Goal: Check status: Check status

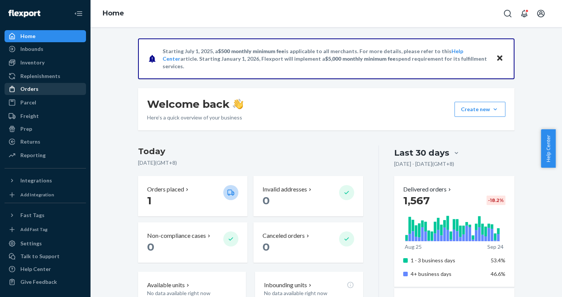
click at [71, 93] on div "Orders" at bounding box center [45, 89] width 80 height 11
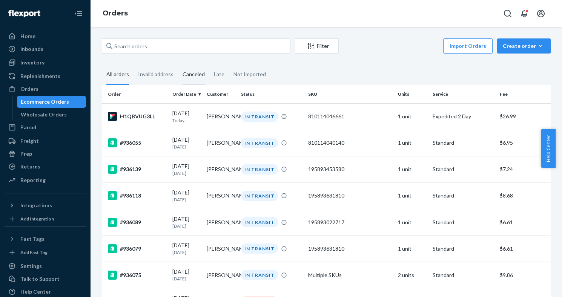
click at [187, 77] on div "Canceled" at bounding box center [193, 74] width 22 height 21
click at [178, 64] on input "Canceled" at bounding box center [178, 64] width 0 height 0
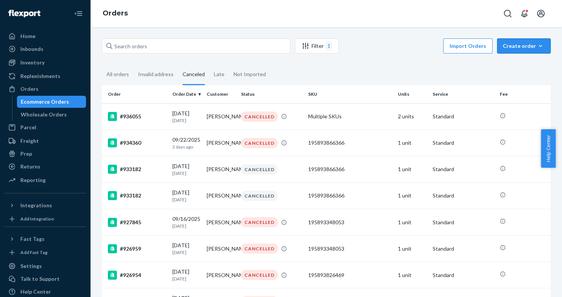
click at [519, 48] on div "Create order" at bounding box center [523, 46] width 42 height 8
click at [516, 67] on span "Ecommerce order" at bounding box center [528, 63] width 47 height 5
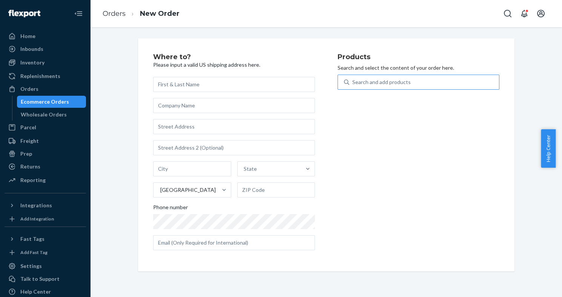
click at [450, 85] on div "Search and add products" at bounding box center [424, 82] width 150 height 14
click at [353, 85] on input "Search and add products" at bounding box center [352, 82] width 1 height 8
paste input "810114047347"
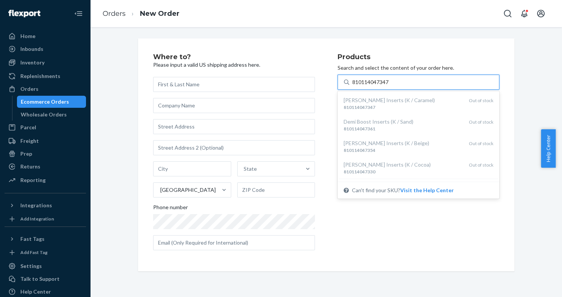
type input "810114047347"
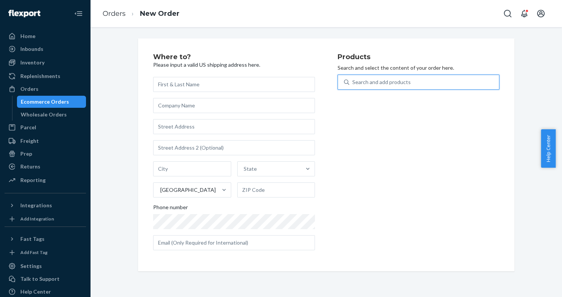
paste input "810114047347"
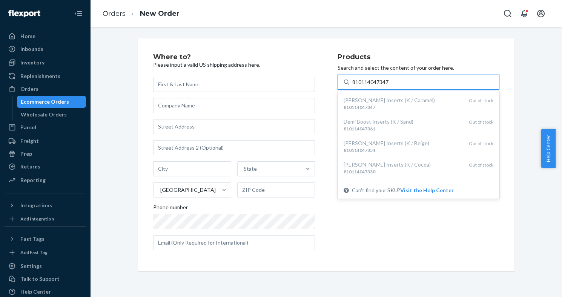
type input "810114047347"
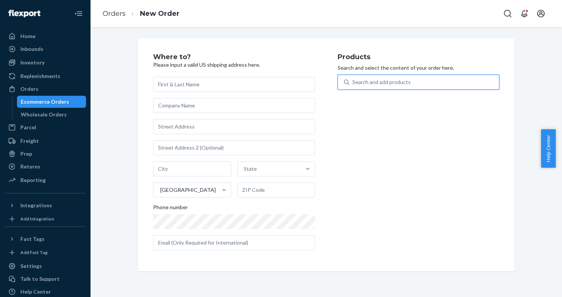
paste input "810114047347"
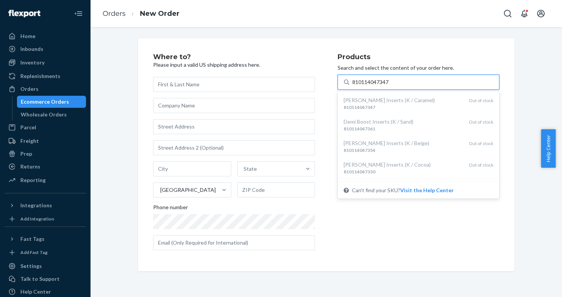
type input "810114047347"
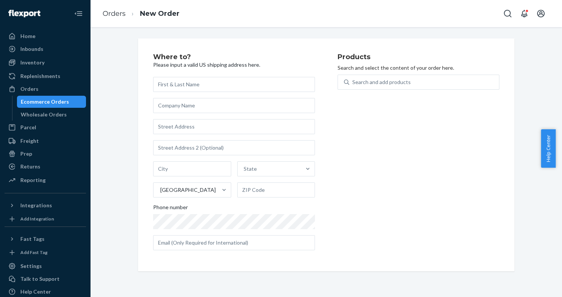
click at [68, 99] on div "Ecommerce Orders" at bounding box center [52, 102] width 68 height 11
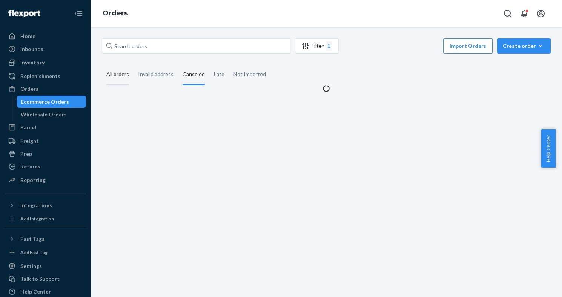
click at [130, 71] on div "All orders" at bounding box center [118, 74] width 32 height 21
click at [102, 64] on input "All orders" at bounding box center [102, 64] width 0 height 0
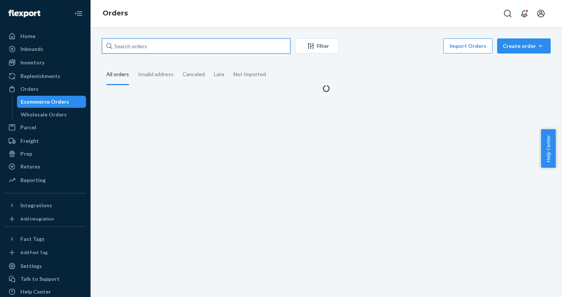
click at [139, 51] on input "text" at bounding box center [196, 45] width 188 height 15
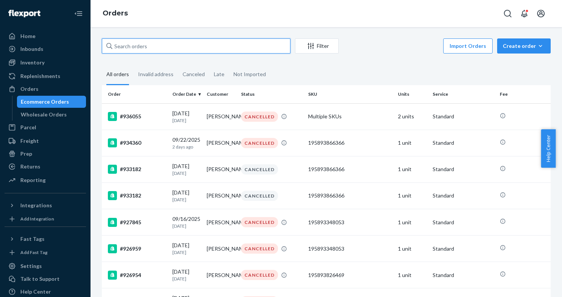
paste input "[PERSON_NAME]"
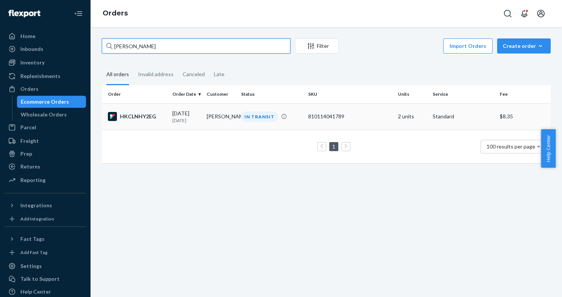
type input "[PERSON_NAME]"
click at [141, 117] on div "HKCLNHY2EG" at bounding box center [137, 116] width 58 height 9
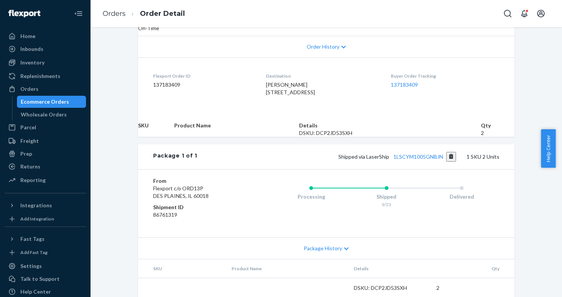
scroll to position [177, 0]
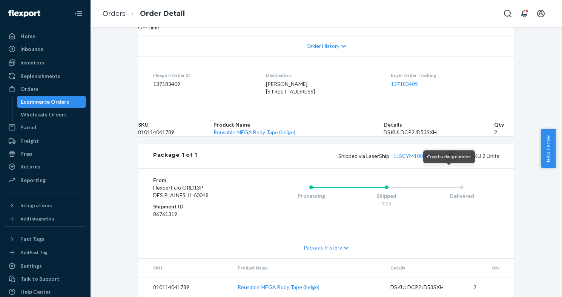
click at [449, 161] on button "Copy tracking number" at bounding box center [451, 156] width 10 height 10
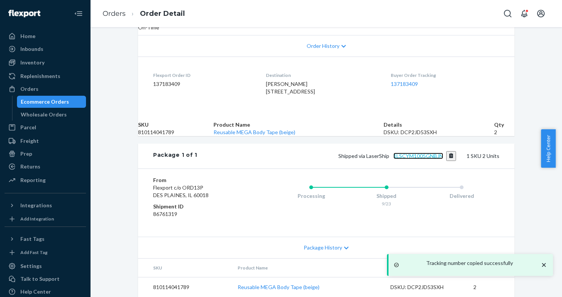
click at [418, 159] on link "1LSCYM1005GNBJN" at bounding box center [418, 156] width 50 height 6
click at [447, 161] on button "Copy tracking number" at bounding box center [451, 156] width 10 height 10
